Goal: Navigation & Orientation: Find specific page/section

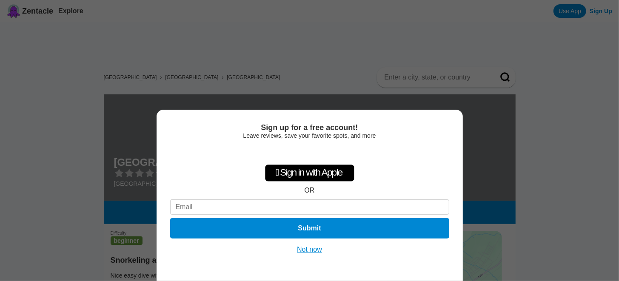
click at [311, 247] on button "Not now" at bounding box center [309, 249] width 30 height 9
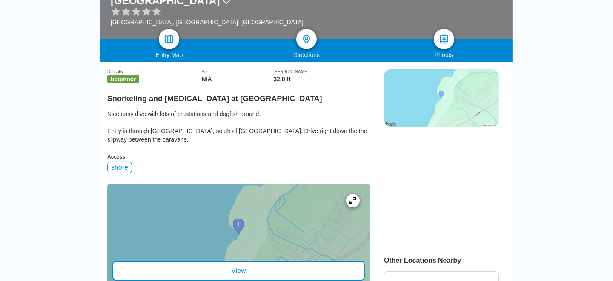
scroll to position [176, 0]
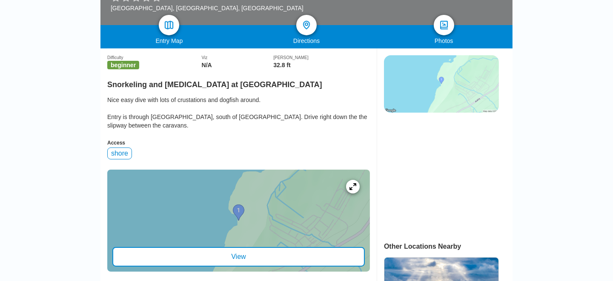
click at [245, 247] on div "View" at bounding box center [238, 257] width 252 height 20
click at [349, 179] on div at bounding box center [353, 187] width 16 height 16
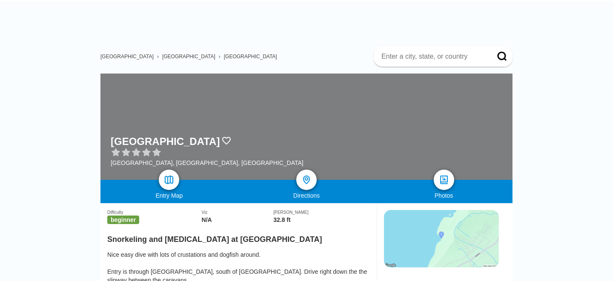
scroll to position [0, 0]
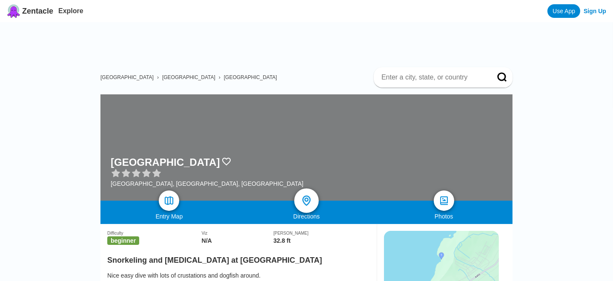
click at [303, 195] on img at bounding box center [306, 201] width 12 height 12
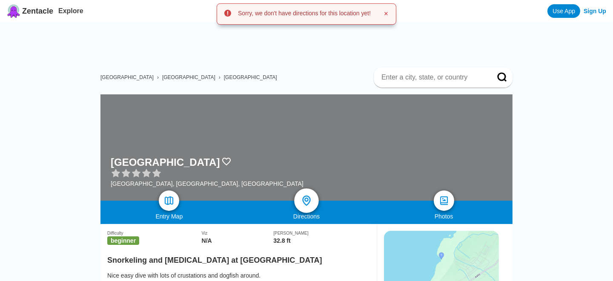
click at [303, 195] on img at bounding box center [306, 201] width 12 height 12
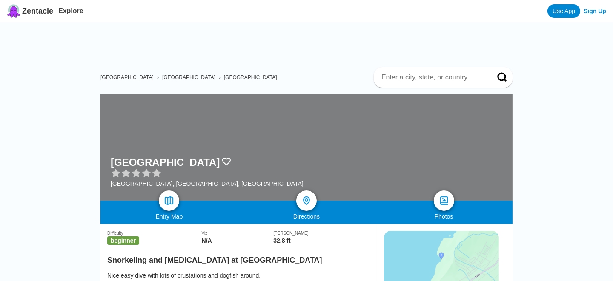
click at [224, 74] on span "Gwynedd" at bounding box center [250, 77] width 53 height 6
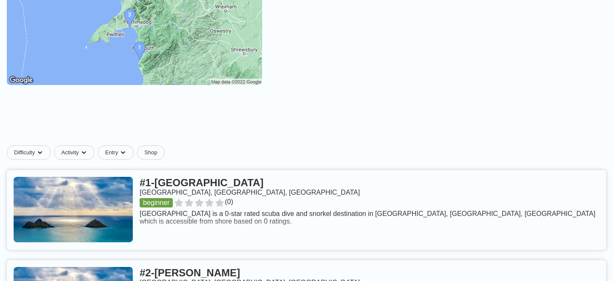
scroll to position [190, 0]
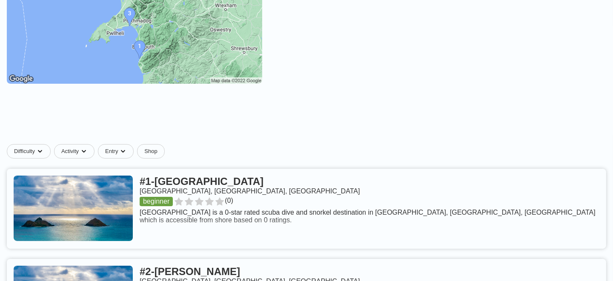
drag, startPoint x: 188, startPoint y: 64, endPoint x: 174, endPoint y: 63, distance: 13.7
click at [174, 63] on img at bounding box center [134, 20] width 255 height 128
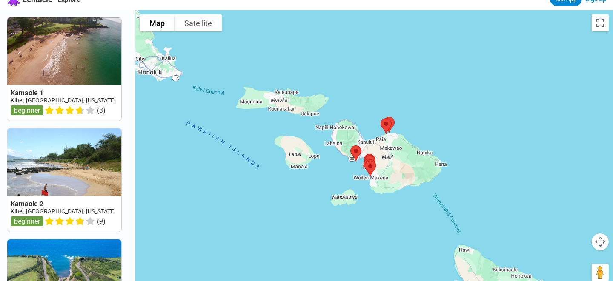
scroll to position [9, 0]
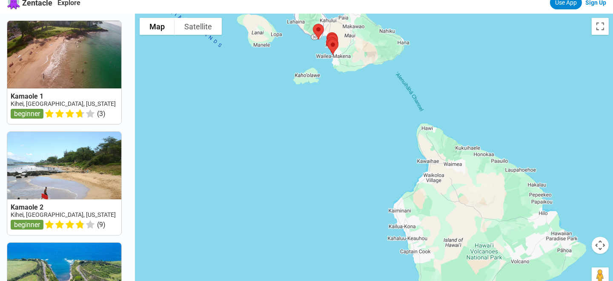
drag, startPoint x: 533, startPoint y: 228, endPoint x: 502, endPoint y: 108, distance: 123.3
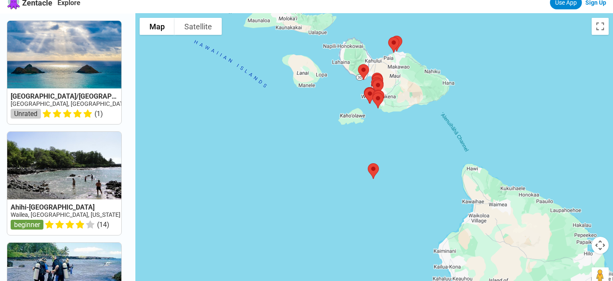
click at [597, 242] on button "Map camera controls" at bounding box center [599, 245] width 17 height 17
click at [578, 268] on button "Zoom out" at bounding box center [578, 266] width 17 height 17
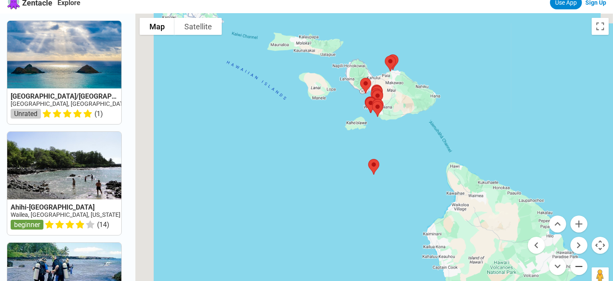
click at [578, 268] on button "Zoom out" at bounding box center [578, 266] width 17 height 17
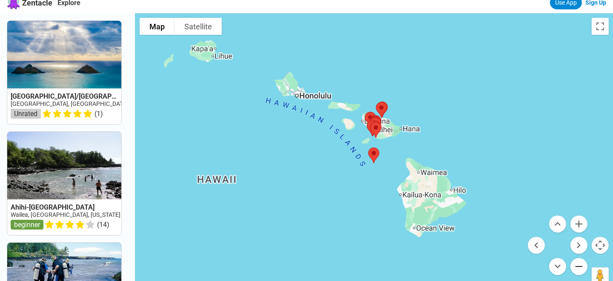
click at [578, 268] on button "Zoom out" at bounding box center [578, 266] width 17 height 17
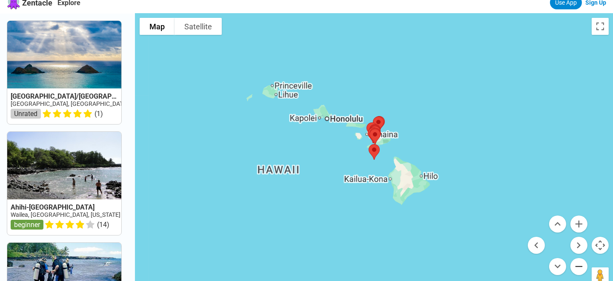
click at [578, 268] on button "Zoom out" at bounding box center [578, 266] width 17 height 17
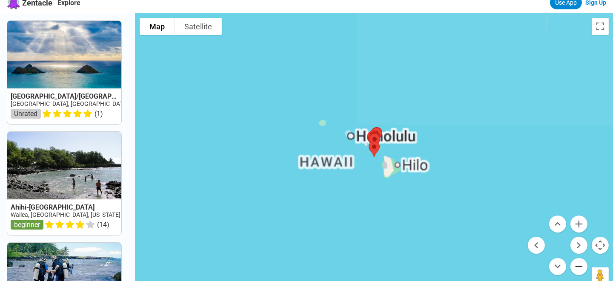
click at [578, 268] on button "Zoom out" at bounding box center [578, 266] width 17 height 17
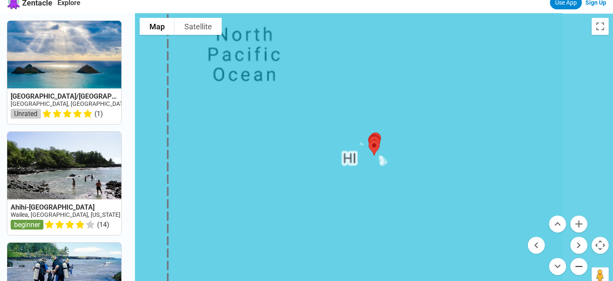
click at [578, 268] on button "Zoom out" at bounding box center [578, 266] width 17 height 17
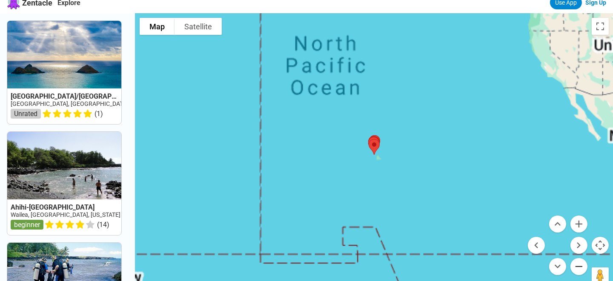
click at [578, 268] on button "Zoom out" at bounding box center [578, 266] width 17 height 17
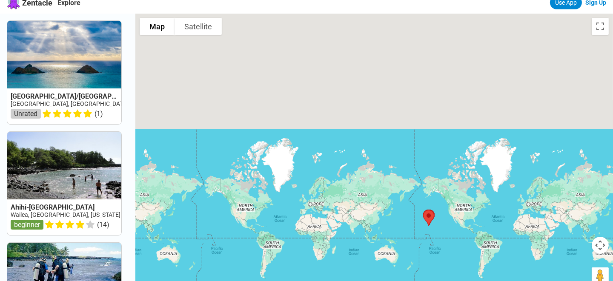
drag, startPoint x: 252, startPoint y: 131, endPoint x: 310, endPoint y: 205, distance: 93.6
click at [310, 205] on div at bounding box center [373, 154] width 477 height 281
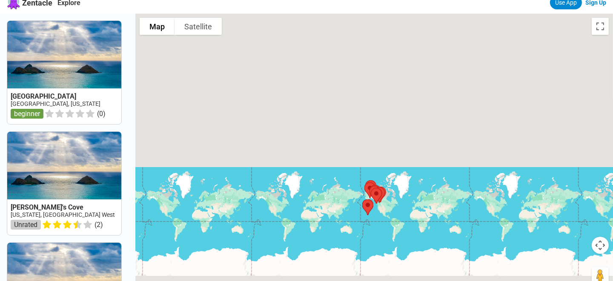
click at [597, 241] on button "Map camera controls" at bounding box center [599, 245] width 17 height 17
click at [575, 220] on button "Zoom in" at bounding box center [578, 224] width 17 height 17
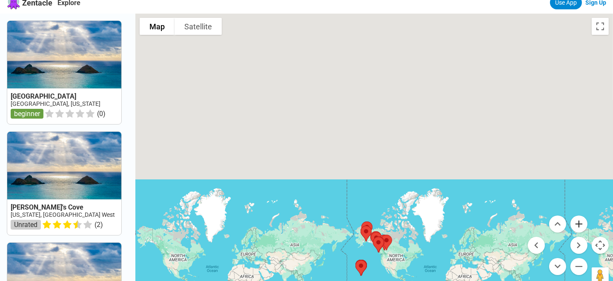
click at [577, 221] on button "Zoom in" at bounding box center [578, 224] width 17 height 17
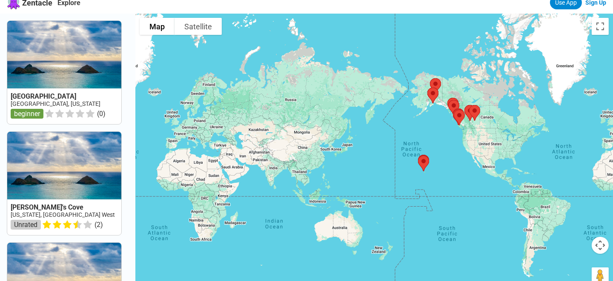
drag, startPoint x: 349, startPoint y: 231, endPoint x: 432, endPoint y: -8, distance: 253.3
click at [432, 0] on html "Zentacle Explore Use App Sign Up [GEOGRAPHIC_DATA], [US_STATE] beginner ( 0 ) […" at bounding box center [306, 267] width 613 height 553
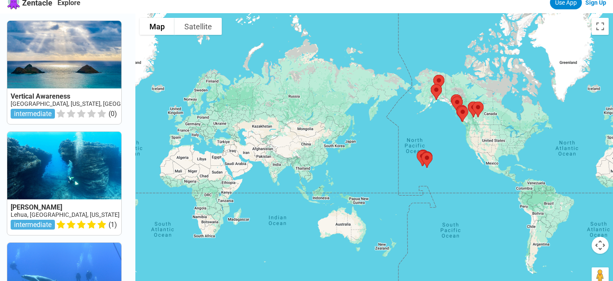
click at [601, 245] on button "Map camera controls" at bounding box center [599, 245] width 17 height 17
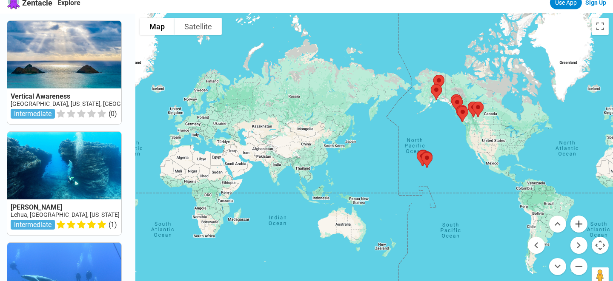
click at [581, 225] on button "Zoom in" at bounding box center [578, 224] width 17 height 17
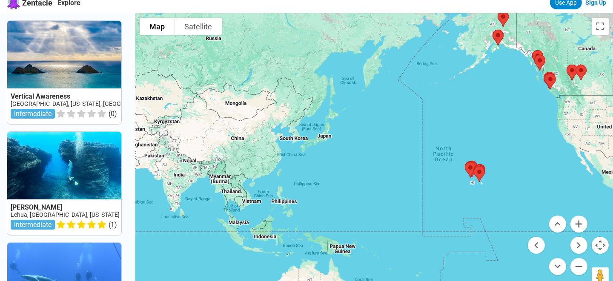
click at [581, 225] on button "Zoom in" at bounding box center [578, 224] width 17 height 17
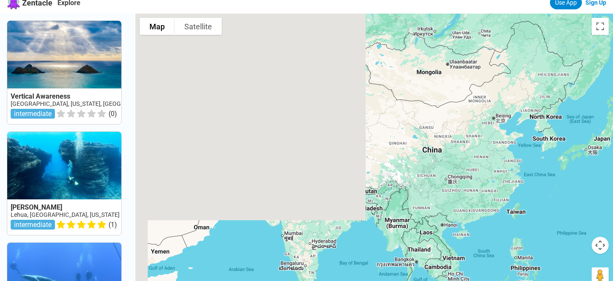
drag, startPoint x: 234, startPoint y: 110, endPoint x: 594, endPoint y: 131, distance: 360.5
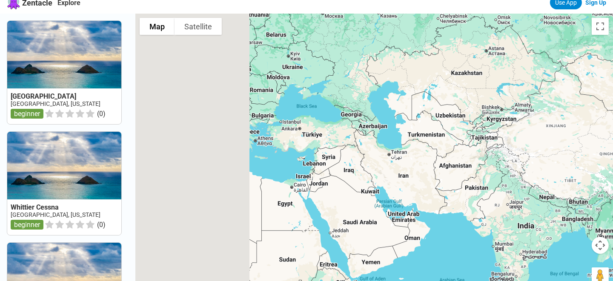
drag, startPoint x: 319, startPoint y: 131, endPoint x: 613, endPoint y: 142, distance: 293.7
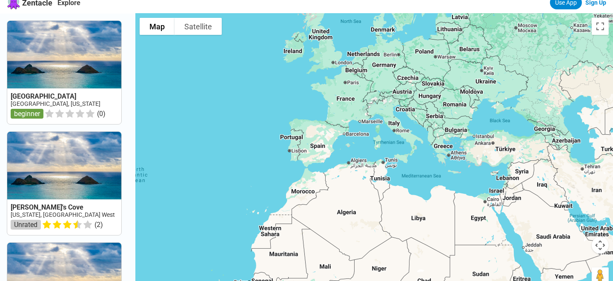
drag, startPoint x: 613, startPoint y: 142, endPoint x: 543, endPoint y: 161, distance: 72.5
click at [543, 161] on div at bounding box center [373, 154] width 477 height 281
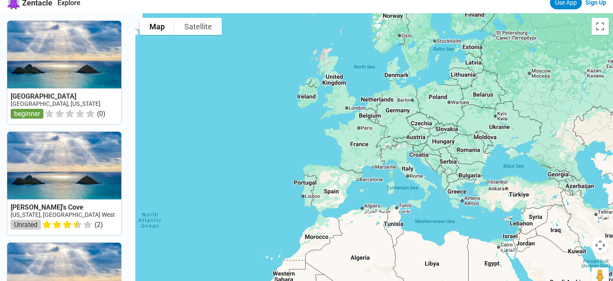
drag, startPoint x: 331, startPoint y: 105, endPoint x: 346, endPoint y: 154, distance: 50.6
click at [346, 154] on div at bounding box center [373, 154] width 477 height 281
click at [335, 101] on div at bounding box center [373, 154] width 477 height 281
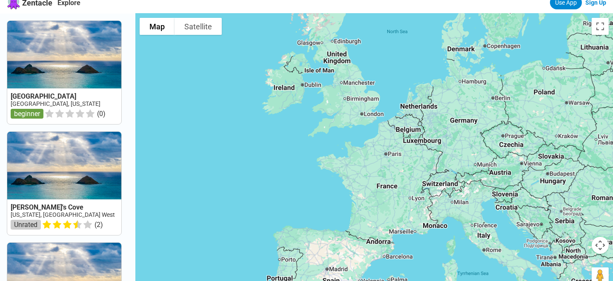
click at [335, 101] on div at bounding box center [373, 154] width 477 height 281
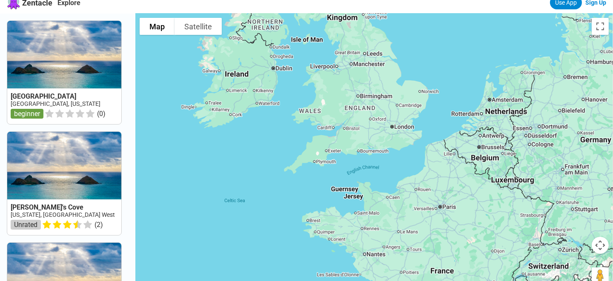
click at [335, 101] on div at bounding box center [373, 154] width 477 height 281
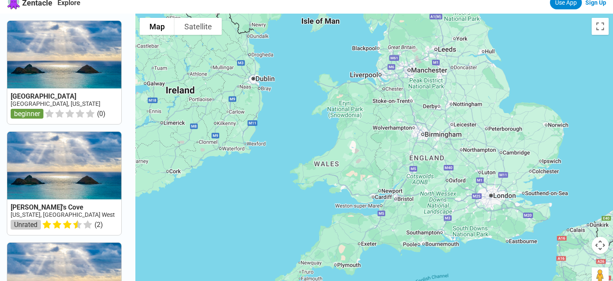
drag, startPoint x: 320, startPoint y: 101, endPoint x: 361, endPoint y: 147, distance: 60.9
click at [361, 147] on div at bounding box center [373, 154] width 477 height 281
